Goal: Use online tool/utility

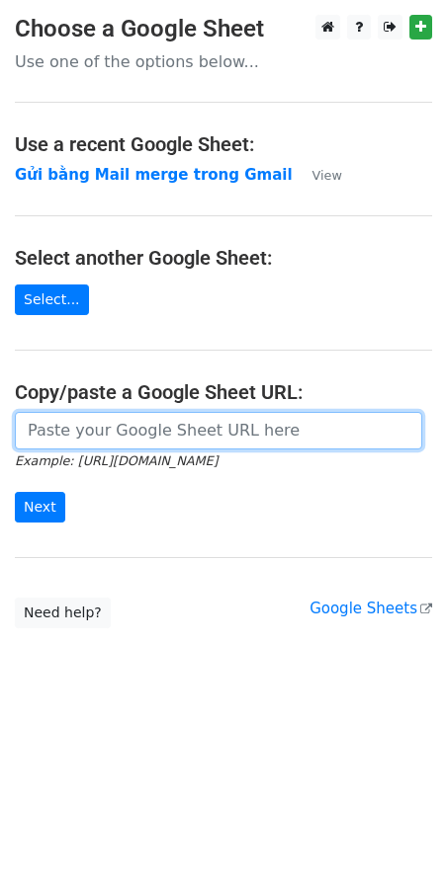
click at [106, 437] on input "url" at bounding box center [218, 431] width 407 height 38
paste input "[URL][DOMAIN_NAME]"
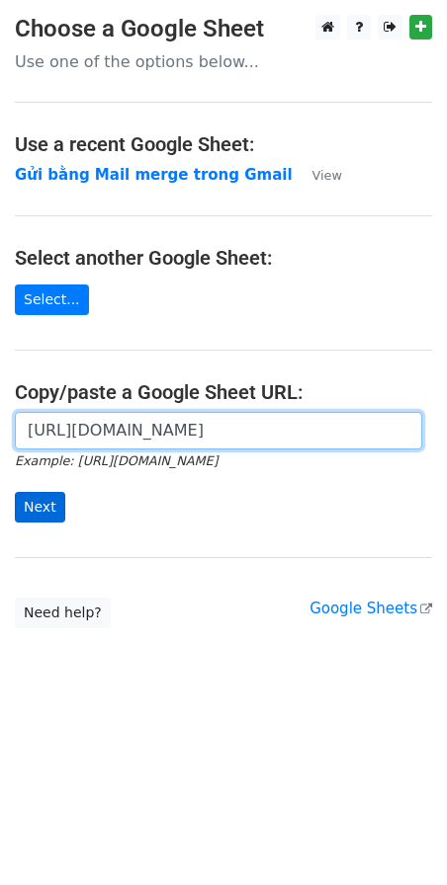
type input "[URL][DOMAIN_NAME]"
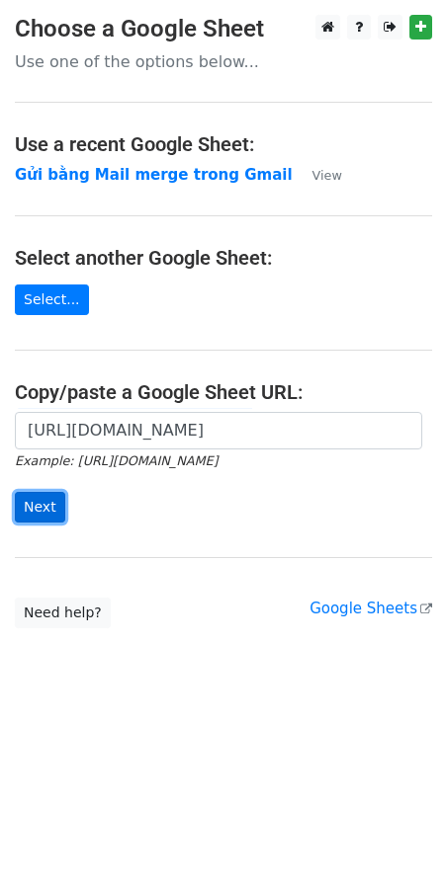
click at [38, 502] on input "Next" at bounding box center [40, 507] width 50 height 31
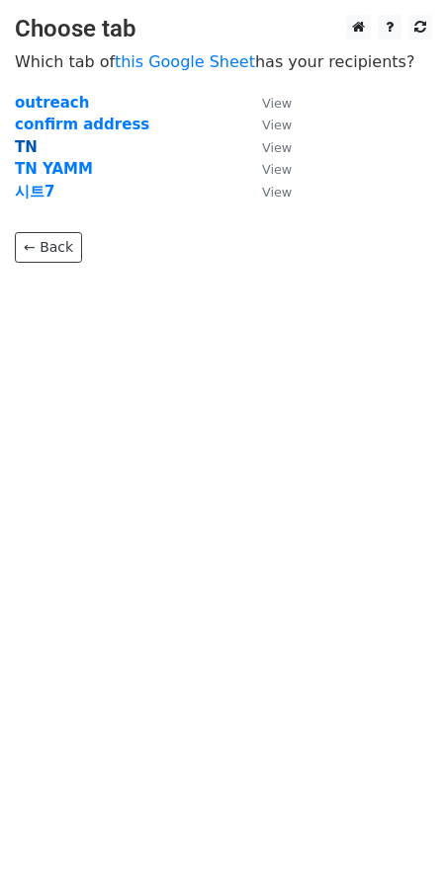
click at [30, 149] on strong "TN" at bounding box center [26, 147] width 23 height 18
